Goal: Information Seeking & Learning: Learn about a topic

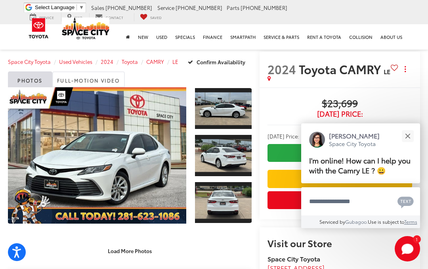
click at [409, 142] on button "Close" at bounding box center [407, 135] width 17 height 17
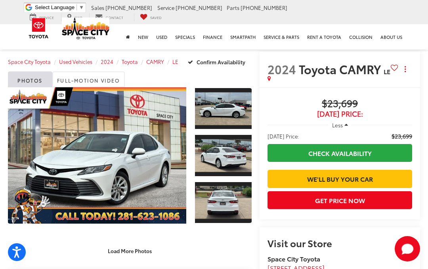
click at [117, 145] on link "Expand Photo 0" at bounding box center [97, 155] width 178 height 136
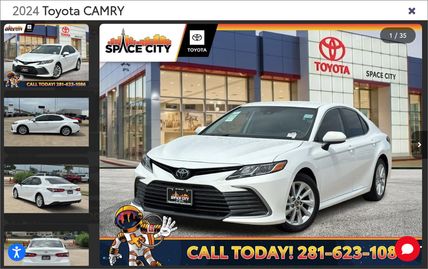
click at [116, 144] on div at bounding box center [136, 144] width 84 height 249
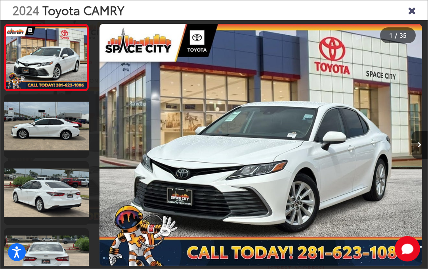
click at [421, 142] on icon "Next image" at bounding box center [420, 145] width 4 height 6
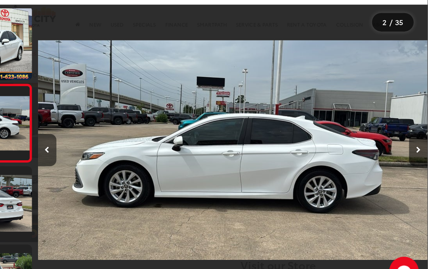
click at [412, 131] on button "Next image" at bounding box center [420, 145] width 16 height 28
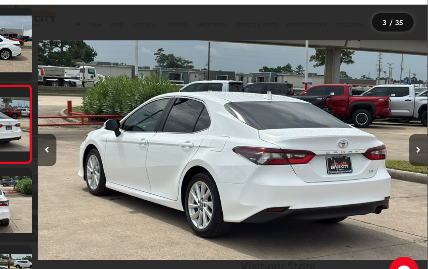
scroll to position [69, 0]
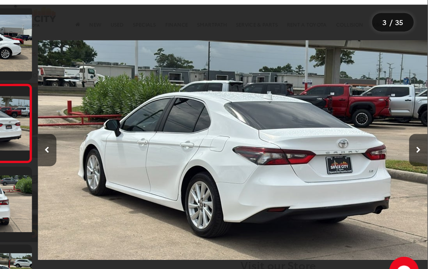
click at [418, 142] on icon "Next image" at bounding box center [420, 145] width 4 height 6
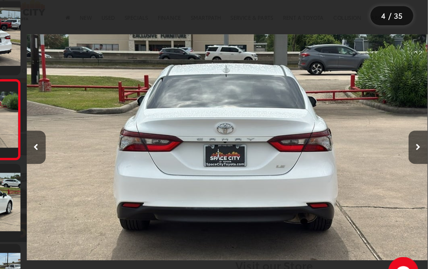
scroll to position [0, 0]
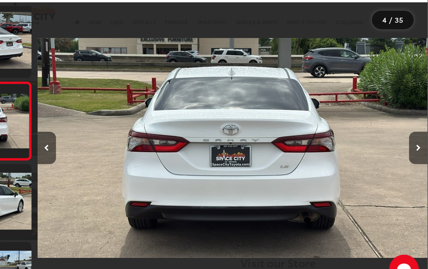
click at [418, 142] on icon "Next image" at bounding box center [420, 145] width 4 height 6
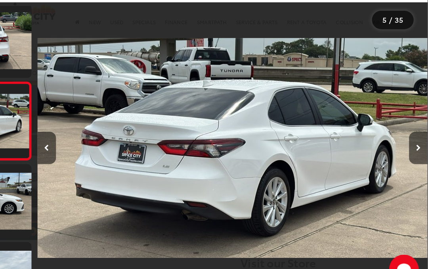
scroll to position [0, 1336]
click at [412, 131] on button "Next image" at bounding box center [420, 145] width 16 height 28
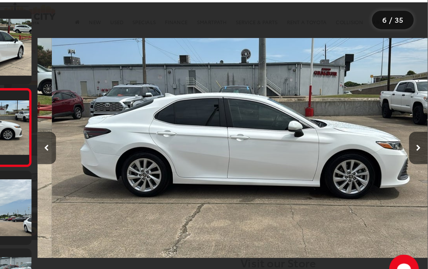
scroll to position [0, 0]
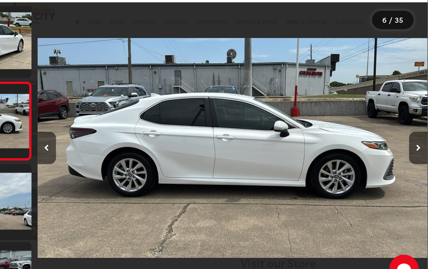
click at [412, 131] on button "Next image" at bounding box center [420, 145] width 16 height 28
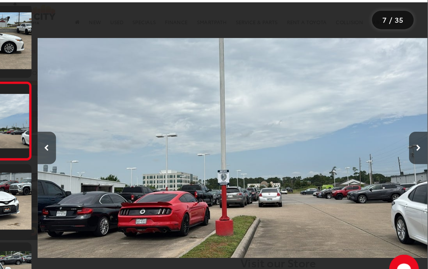
click at [412, 131] on button "Next image" at bounding box center [420, 145] width 16 height 28
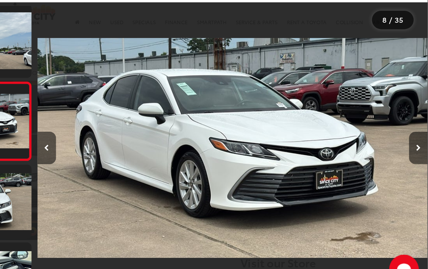
click at [418, 142] on icon "Next image" at bounding box center [420, 145] width 4 height 6
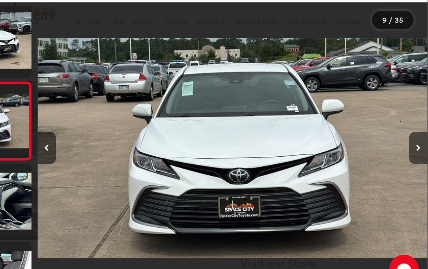
click at [418, 142] on icon "Next image" at bounding box center [420, 145] width 4 height 6
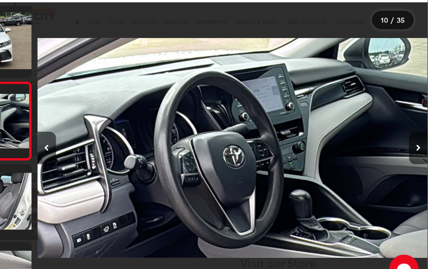
click at [418, 142] on icon "Next image" at bounding box center [420, 145] width 4 height 6
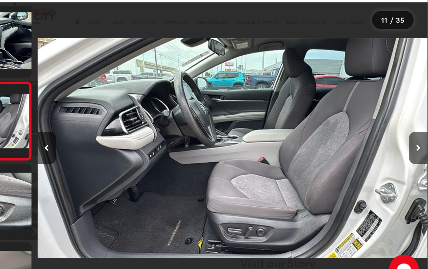
click at [418, 142] on icon "Next image" at bounding box center [420, 145] width 4 height 6
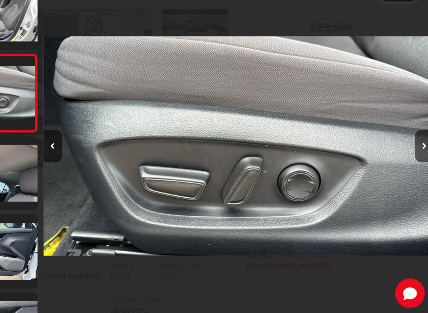
click at [94, 153] on button "Previous image" at bounding box center [102, 167] width 16 height 28
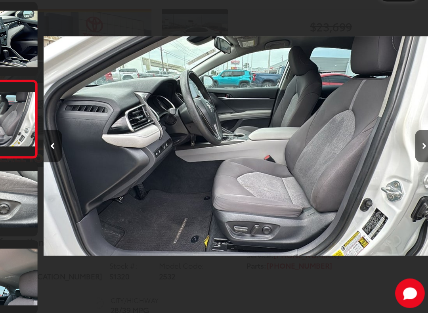
click at [412, 153] on button "Next image" at bounding box center [420, 167] width 16 height 28
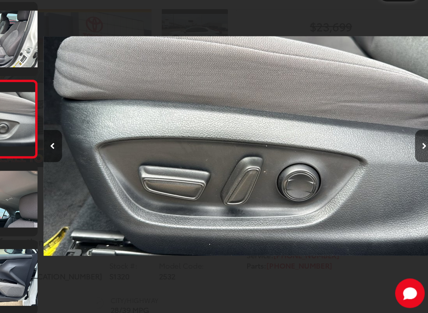
click at [412, 153] on button "Next image" at bounding box center [420, 167] width 16 height 28
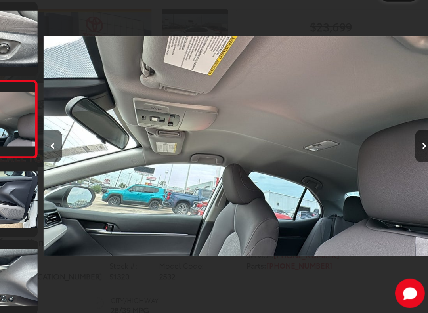
click at [418, 164] on icon "Next image" at bounding box center [420, 167] width 4 height 6
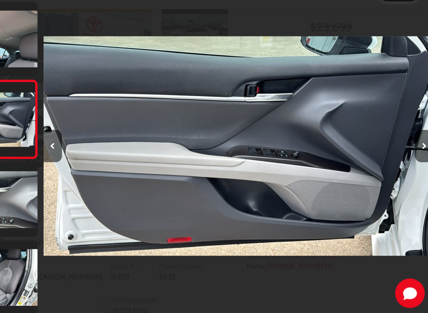
click at [412, 153] on button "Next image" at bounding box center [420, 167] width 16 height 28
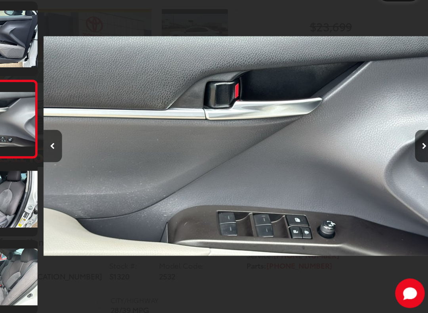
click at [418, 164] on icon "Next image" at bounding box center [420, 167] width 4 height 6
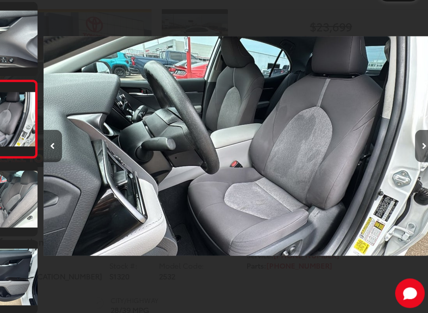
click at [418, 164] on icon "Next image" at bounding box center [420, 167] width 4 height 6
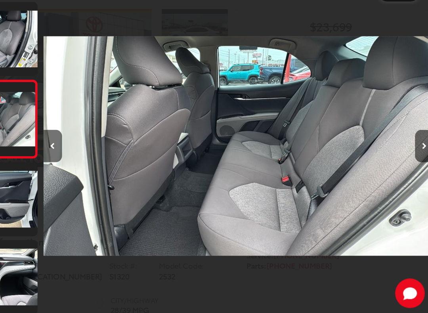
click at [418, 164] on icon "Next image" at bounding box center [420, 167] width 4 height 6
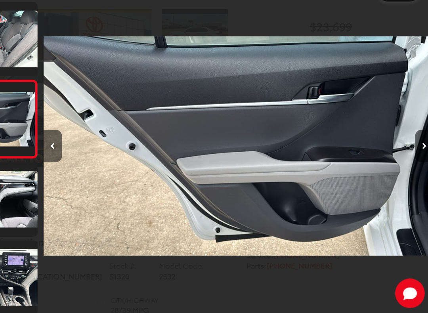
click at [418, 164] on icon "Next image" at bounding box center [420, 167] width 4 height 6
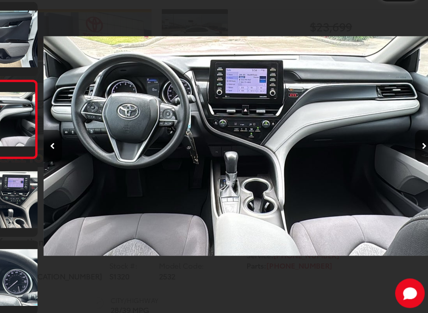
click at [412, 153] on button "Next image" at bounding box center [420, 167] width 16 height 28
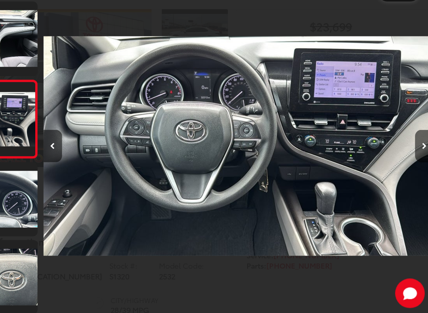
click at [418, 164] on icon "Next image" at bounding box center [420, 167] width 4 height 6
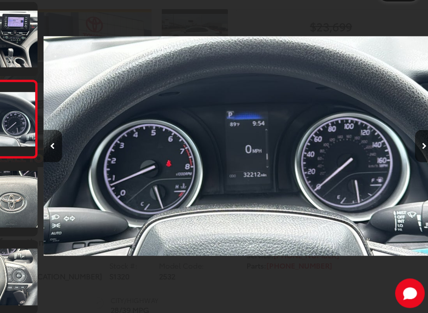
click at [418, 164] on icon "Next image" at bounding box center [420, 167] width 4 height 6
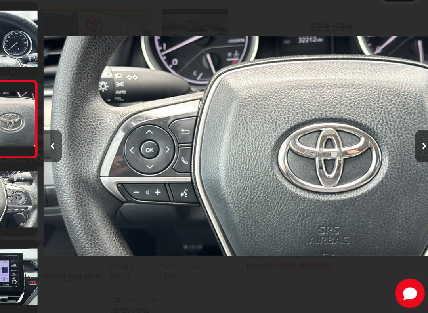
click at [418, 164] on icon "Next image" at bounding box center [420, 167] width 4 height 6
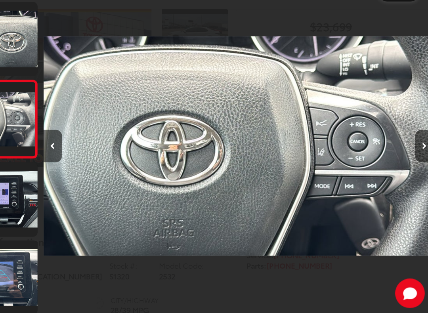
click at [412, 153] on button "Next image" at bounding box center [420, 167] width 16 height 28
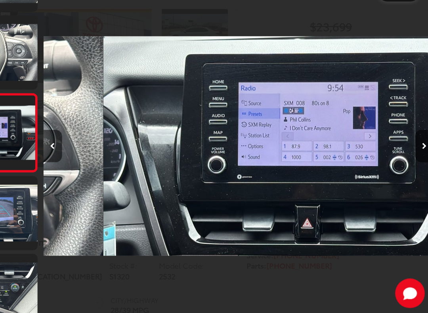
scroll to position [0, 7682]
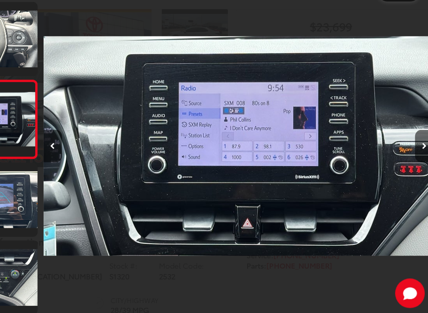
click at [418, 164] on icon "Next image" at bounding box center [420, 167] width 4 height 6
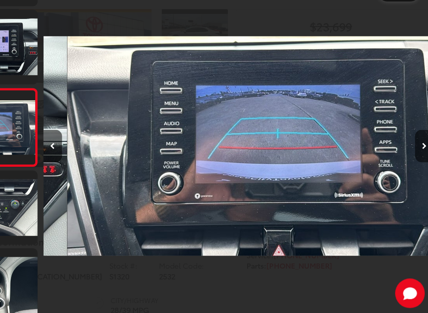
scroll to position [0, 8016]
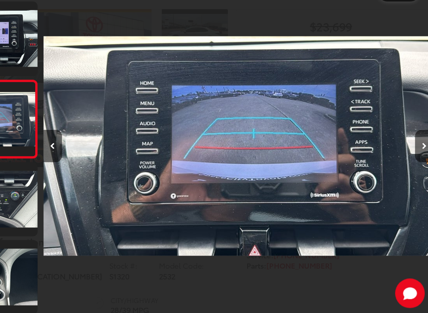
click at [418, 164] on icon "Next image" at bounding box center [420, 167] width 4 height 6
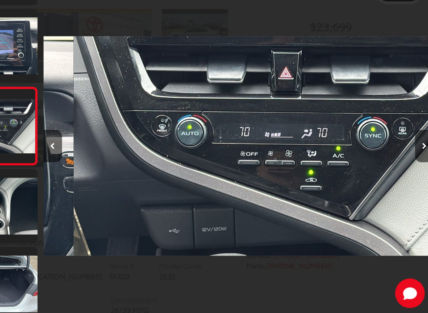
scroll to position [0, 8350]
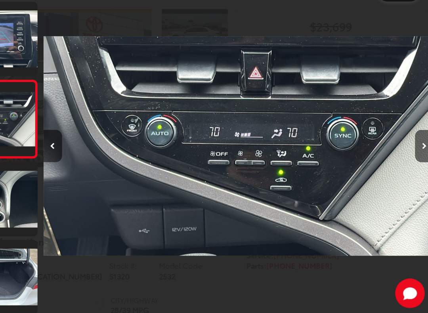
click at [418, 164] on icon "Next image" at bounding box center [420, 167] width 4 height 6
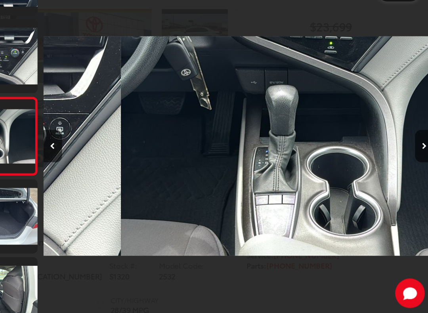
scroll to position [0, 8684]
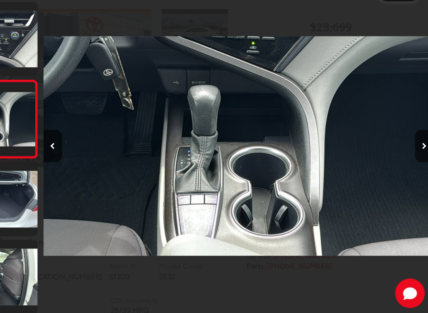
click at [418, 164] on icon "Next image" at bounding box center [420, 167] width 4 height 6
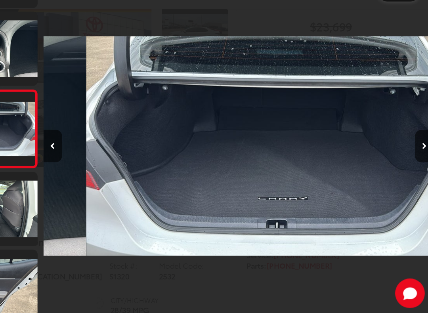
scroll to position [0, 9018]
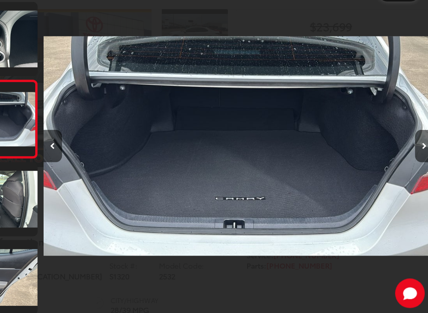
click at [418, 164] on icon "Next image" at bounding box center [420, 167] width 4 height 6
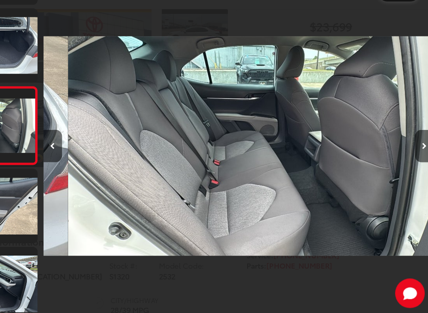
scroll to position [1781, 0]
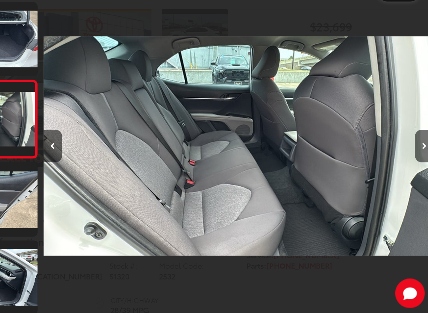
click at [418, 164] on icon "Next image" at bounding box center [420, 167] width 4 height 6
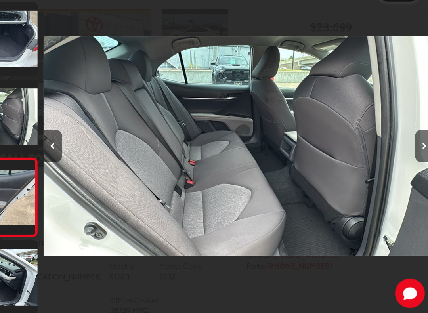
scroll to position [0, 9654]
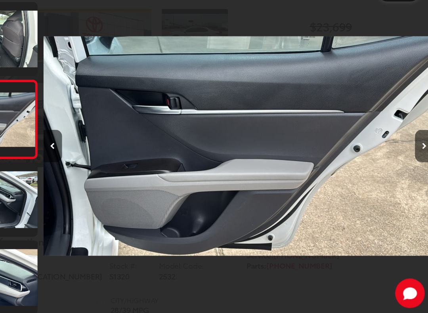
click at [418, 164] on icon "Next image" at bounding box center [420, 167] width 4 height 6
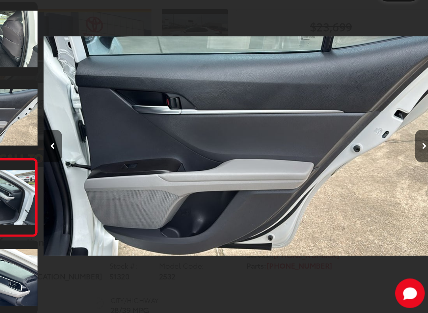
scroll to position [0, 9972]
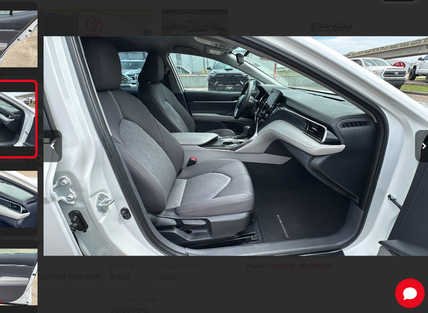
click at [418, 164] on icon "Next image" at bounding box center [420, 167] width 4 height 6
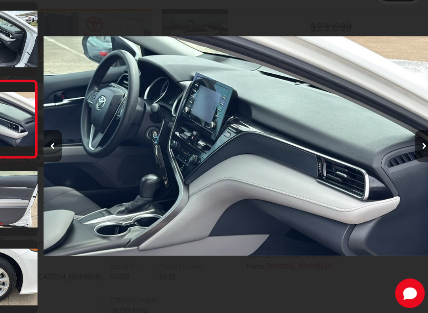
click at [418, 164] on icon "Next image" at bounding box center [420, 167] width 4 height 6
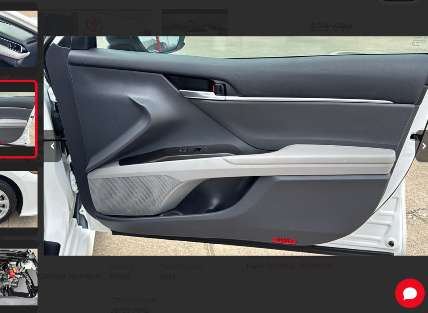
click at [412, 153] on button "Next image" at bounding box center [420, 167] width 16 height 28
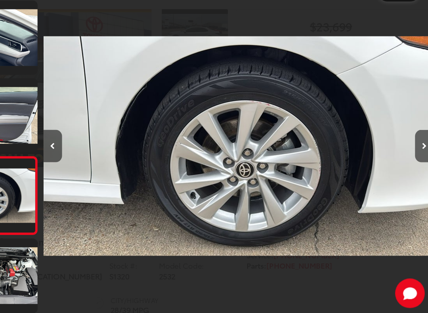
click at [418, 164] on icon "Next image" at bounding box center [420, 167] width 4 height 6
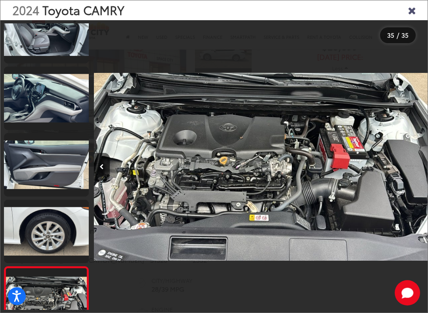
click at [415, 8] on icon "Close gallery" at bounding box center [412, 10] width 8 height 10
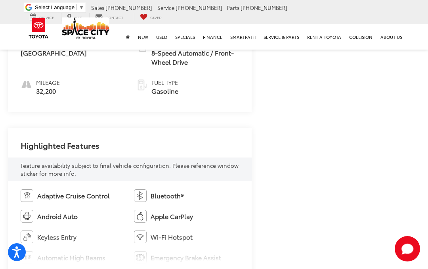
scroll to position [350, 0]
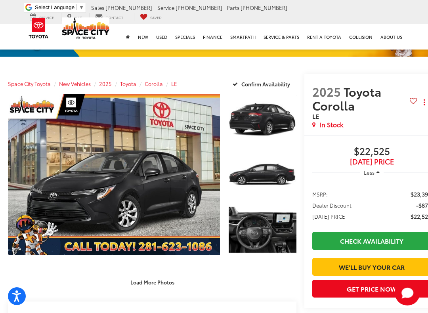
scroll to position [34, 0]
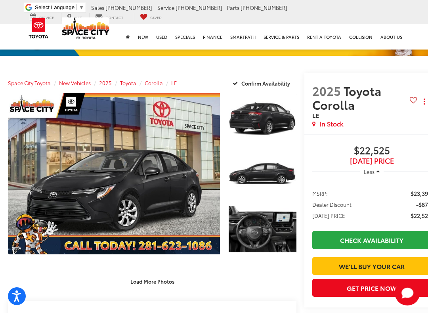
click at [274, 228] on link "Expand Photo 3" at bounding box center [263, 229] width 68 height 51
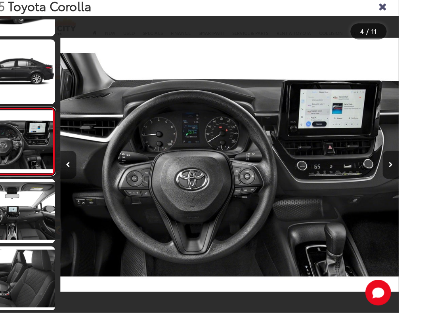
scroll to position [48, 11]
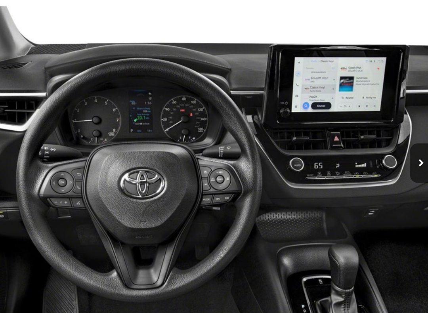
click at [412, 153] on button "Next image" at bounding box center [420, 167] width 16 height 28
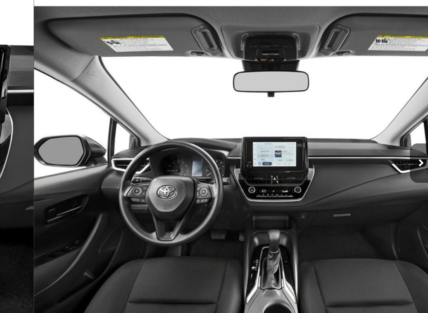
scroll to position [0, 1336]
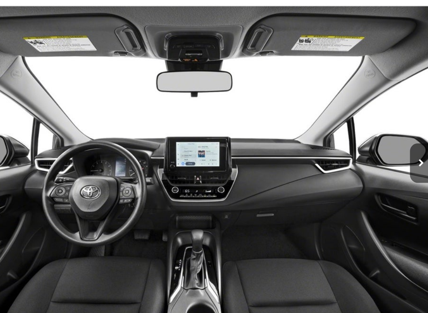
click at [412, 153] on button "Next image" at bounding box center [420, 167] width 16 height 28
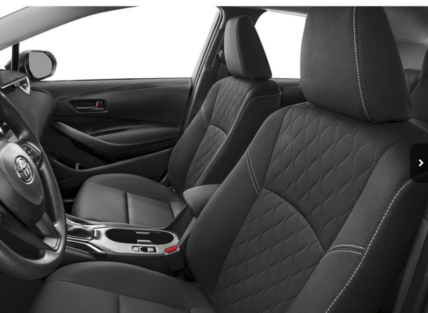
scroll to position [0, 1670]
click at [412, 153] on button "Next image" at bounding box center [420, 167] width 16 height 28
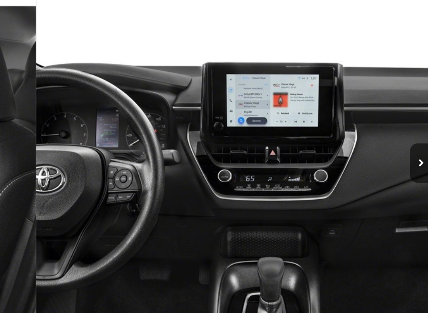
scroll to position [0, 2004]
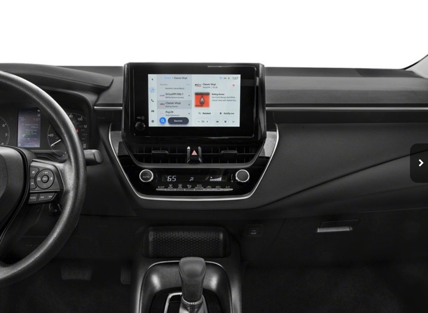
click at [412, 153] on button "Next image" at bounding box center [420, 167] width 16 height 28
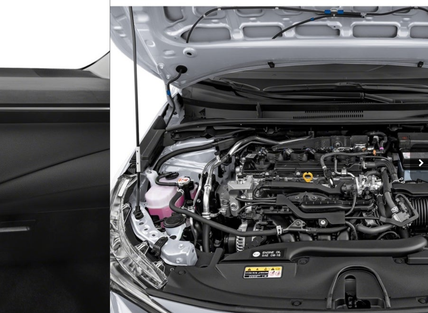
scroll to position [0, 2338]
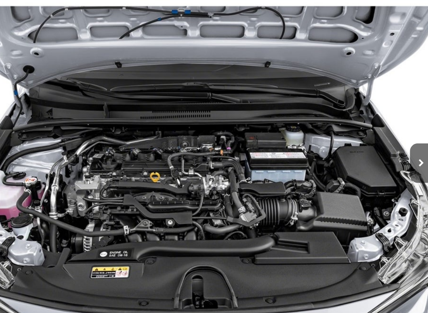
click at [412, 153] on button "Next image" at bounding box center [420, 167] width 16 height 28
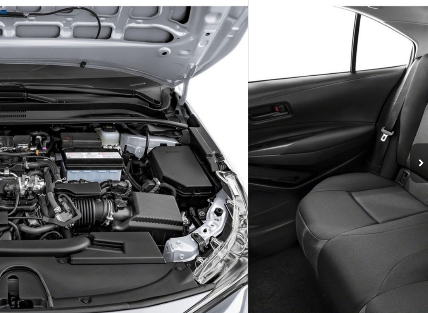
scroll to position [0, 0]
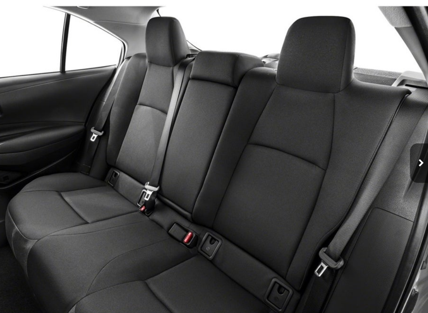
click at [412, 153] on button "Next image" at bounding box center [420, 167] width 16 height 28
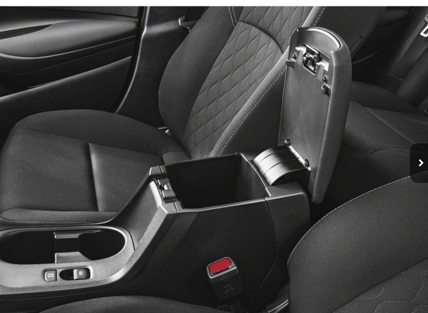
click at [412, 153] on button "Next image" at bounding box center [420, 167] width 16 height 28
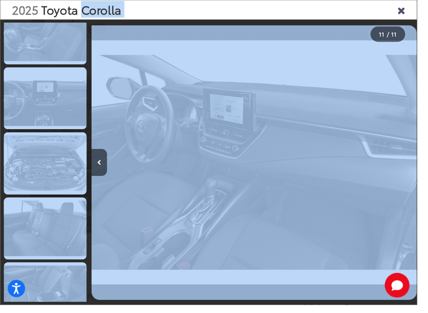
click at [416, 8] on icon "Close gallery" at bounding box center [412, 10] width 8 height 10
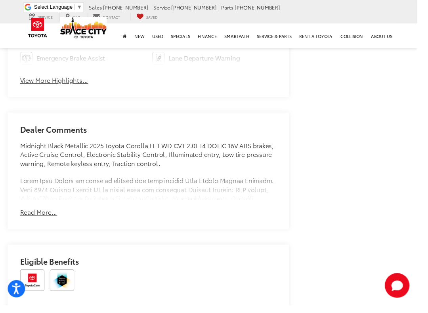
click at [32, 209] on div "Dealer Comments Midnight Black Metallic 2025 Toyota Corolla LE FWD CVT 2.0L I4 …" at bounding box center [152, 175] width 289 height 120
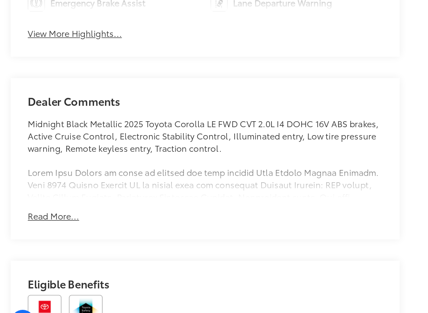
click at [39, 213] on button "Read More..." at bounding box center [40, 217] width 38 height 9
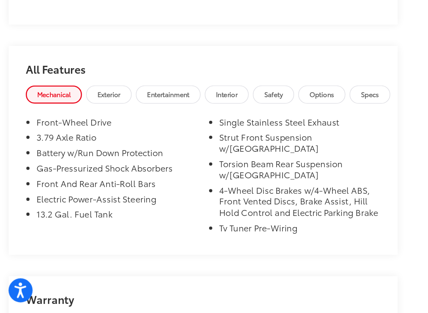
scroll to position [1040, 0]
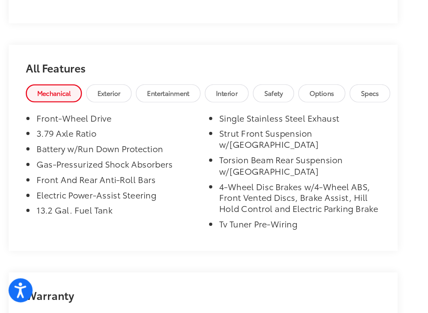
click at [175, 144] on link "Interior" at bounding box center [169, 150] width 33 height 13
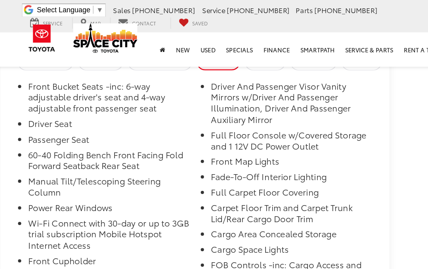
scroll to position [1138, 0]
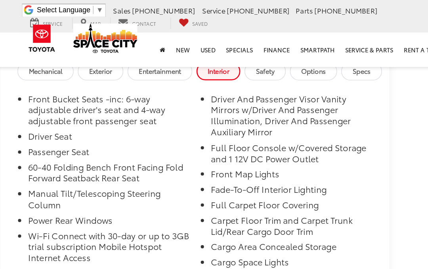
click at [99, 97] on li "Driver Seat" at bounding box center [89, 102] width 120 height 11
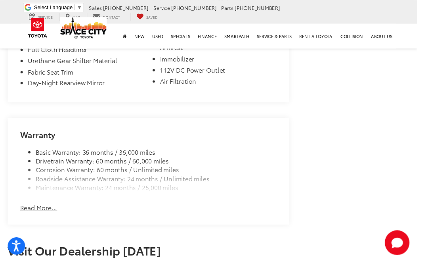
scroll to position [1477, 0]
